Goal: Task Accomplishment & Management: Manage account settings

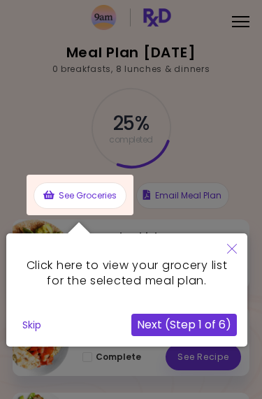
click at [208, 333] on button "Next (Step 1 of 6)" at bounding box center [184, 325] width 106 height 22
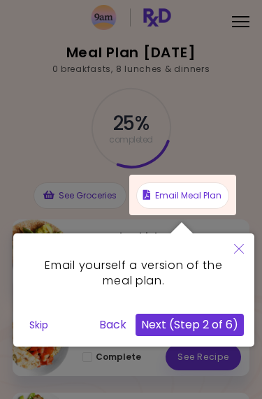
click at [236, 255] on button "Close" at bounding box center [239, 250] width 31 height 33
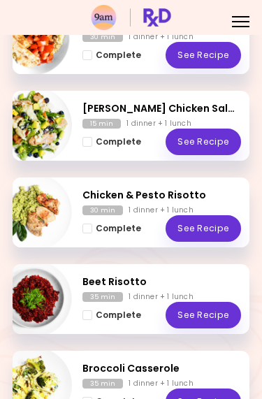
scroll to position [299, 0]
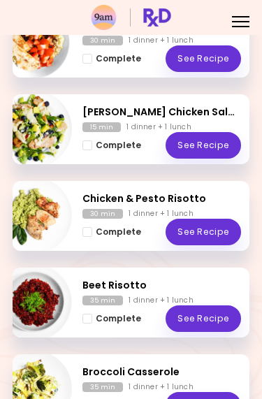
click at [85, 325] on button "Complete" at bounding box center [111, 318] width 59 height 15
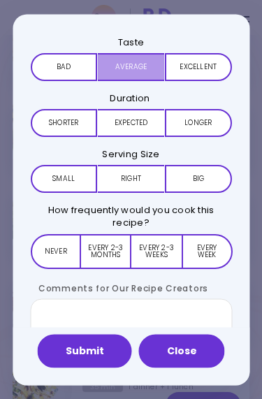
click at [141, 71] on button "Average" at bounding box center [130, 66] width 66 height 28
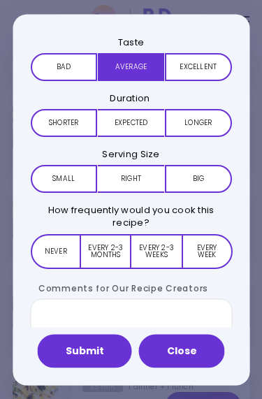
click at [145, 120] on button "Expected" at bounding box center [130, 122] width 66 height 28
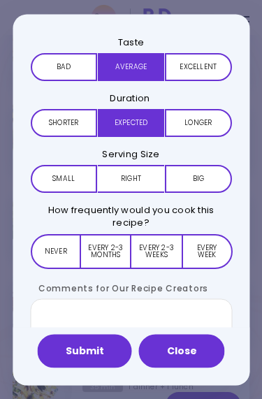
click at [142, 178] on button "Right" at bounding box center [130, 179] width 66 height 28
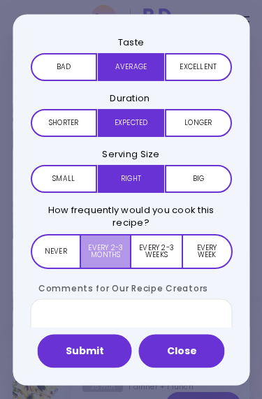
click at [116, 250] on button "Every 2-3 months" at bounding box center [106, 251] width 50 height 35
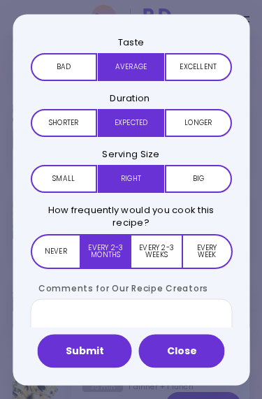
click at [106, 354] on button "Submit" at bounding box center [85, 351] width 94 height 34
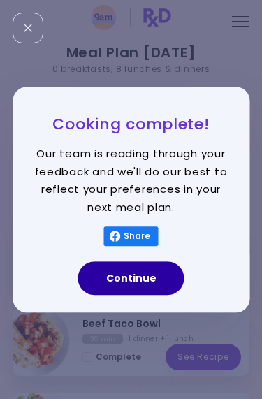
click at [148, 279] on button "Continue" at bounding box center [131, 278] width 106 height 34
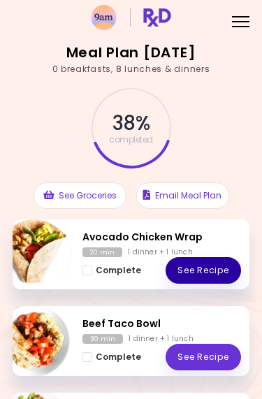
click at [210, 268] on link "See Recipe" at bounding box center [204, 270] width 76 height 27
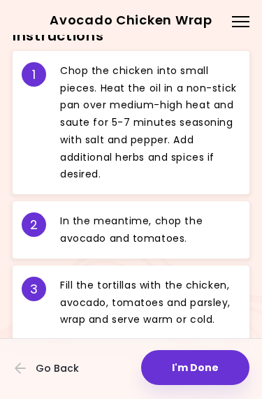
scroll to position [698, 0]
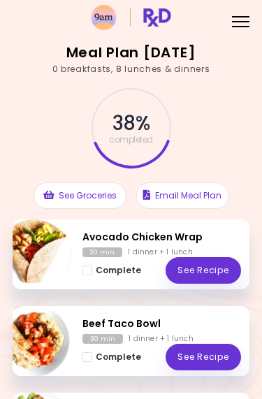
click at [220, 356] on link "See Recipe" at bounding box center [204, 357] width 76 height 27
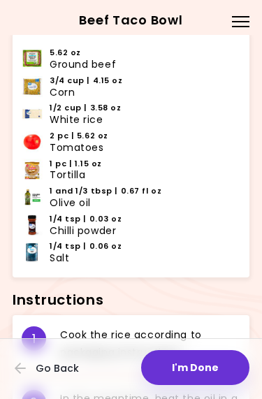
scroll to position [437, 0]
